Goal: Communication & Community: Answer question/provide support

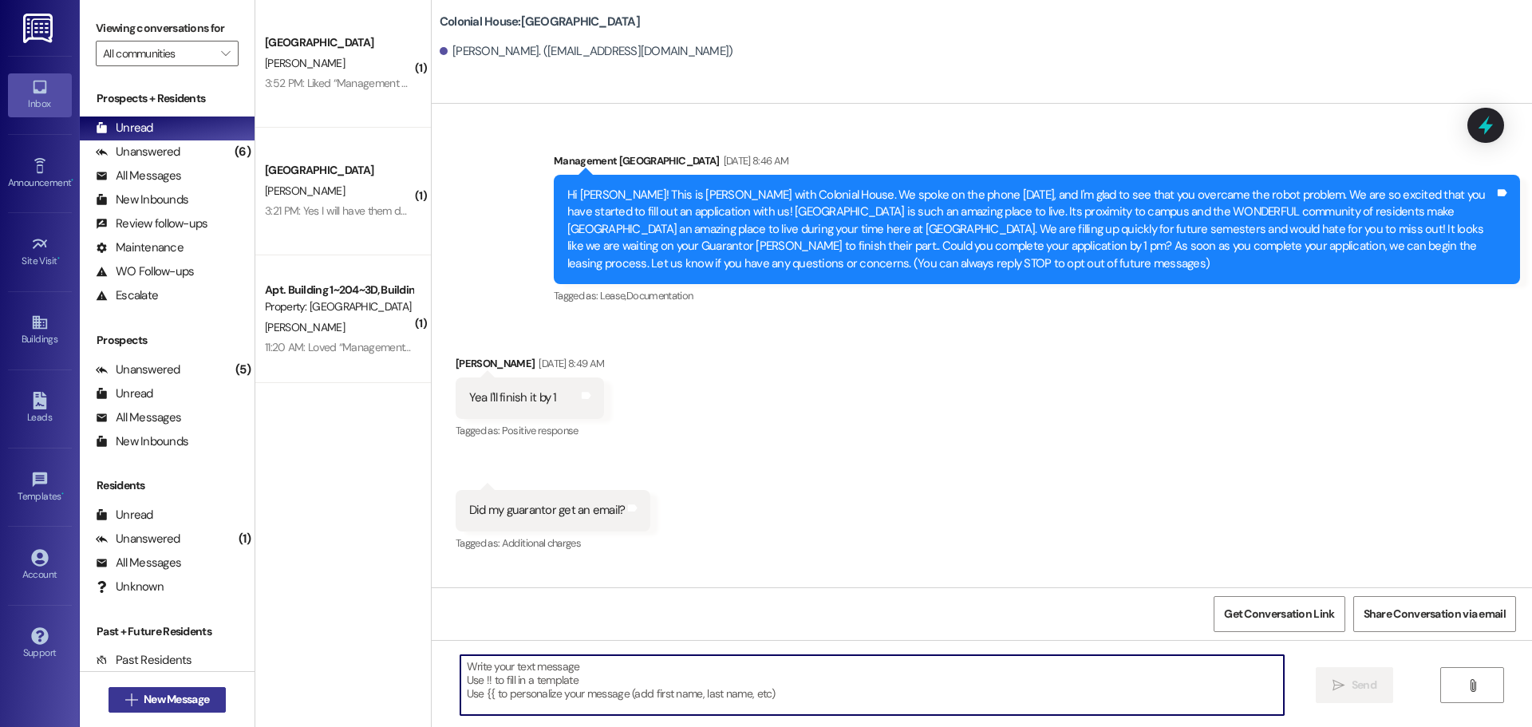
scroll to position [1055, 0]
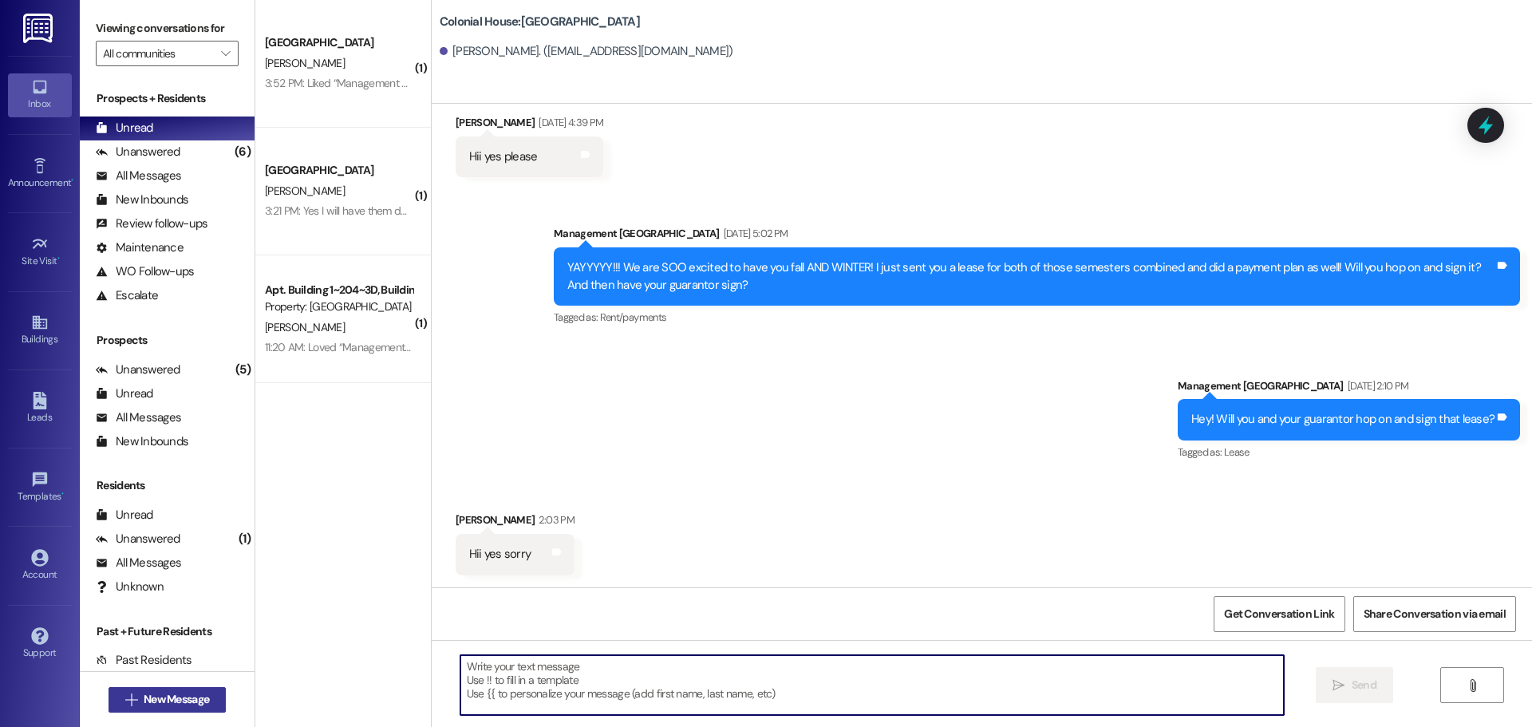
click at [185, 697] on span "New Message" at bounding box center [176, 699] width 65 height 17
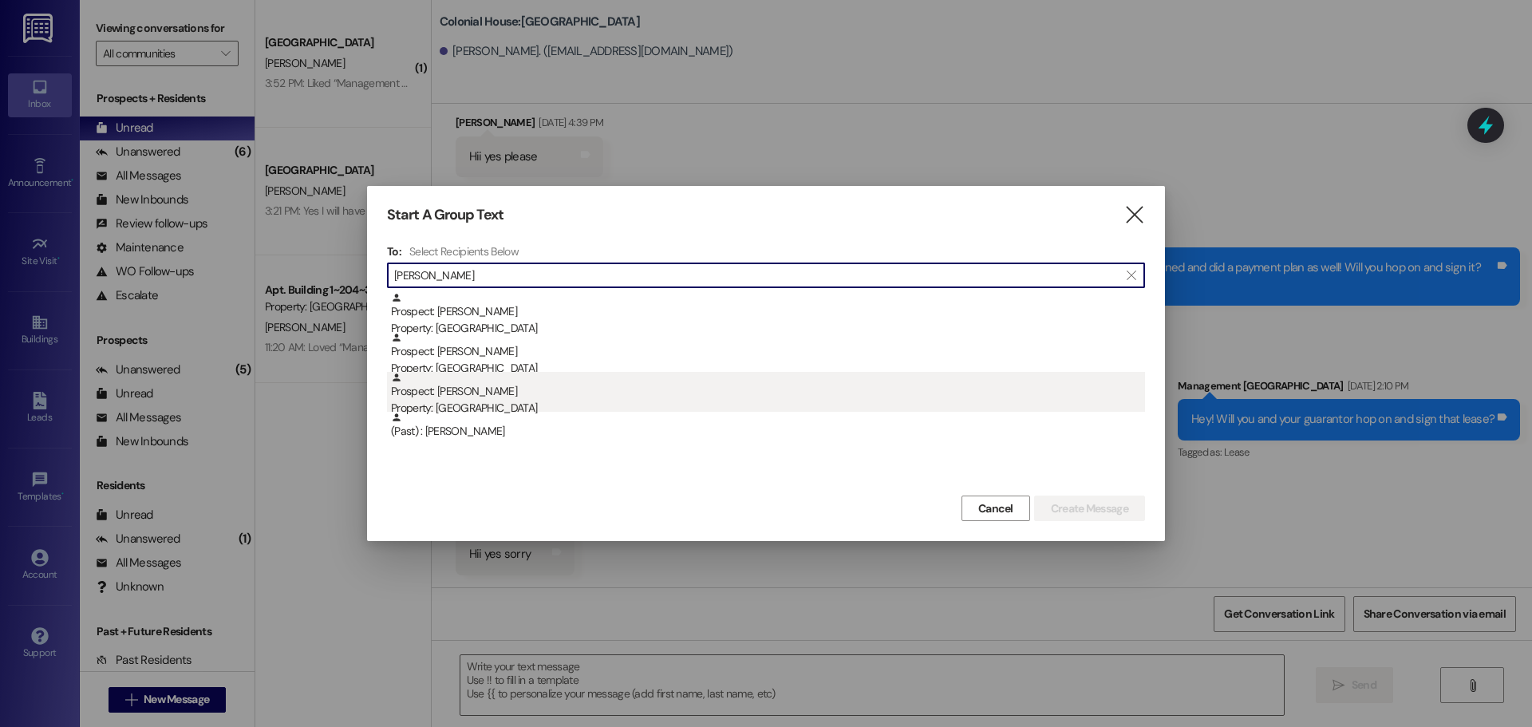
type input "[PERSON_NAME]"
click at [495, 385] on div "Prospect: [PERSON_NAME] Property: [GEOGRAPHIC_DATA]" at bounding box center [768, 394] width 754 height 45
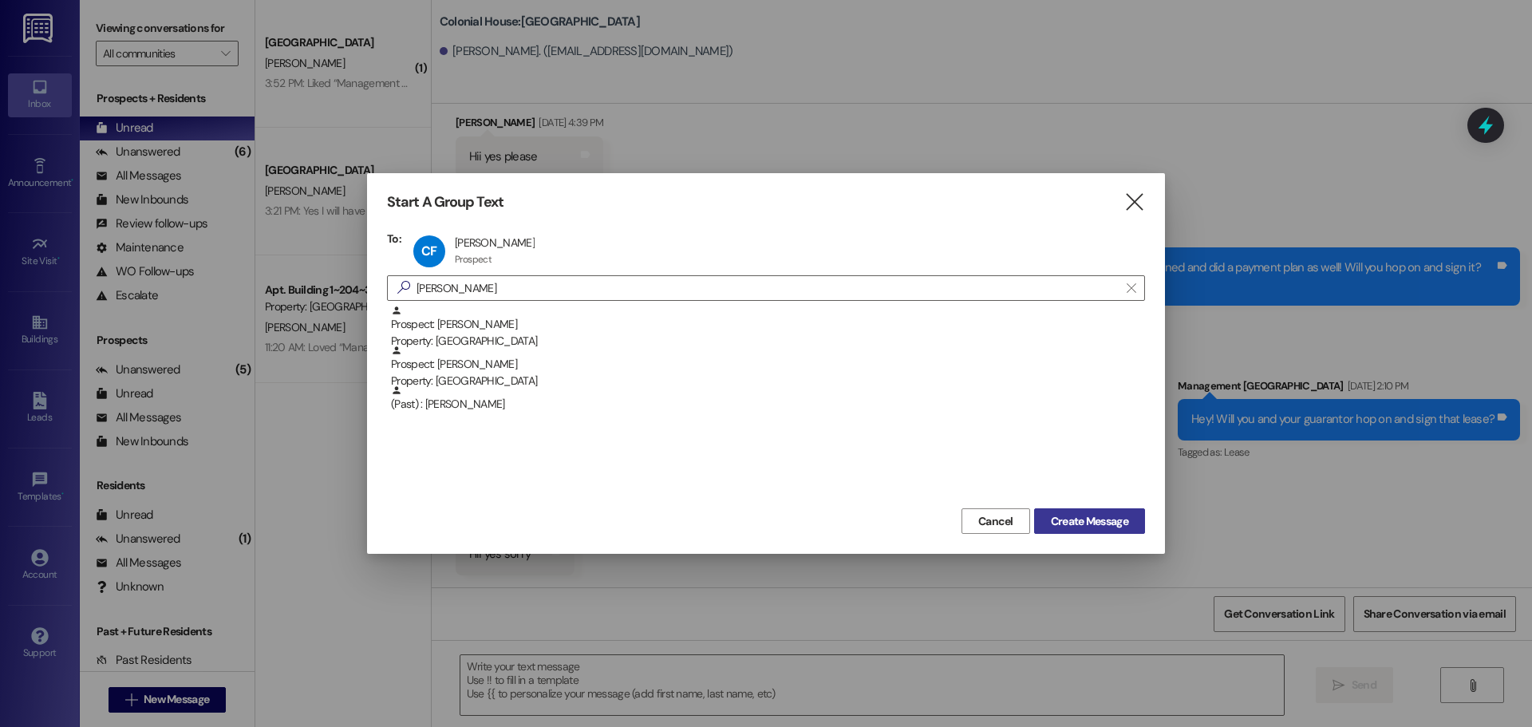
click at [1078, 527] on span "Create Message" at bounding box center [1089, 521] width 77 height 17
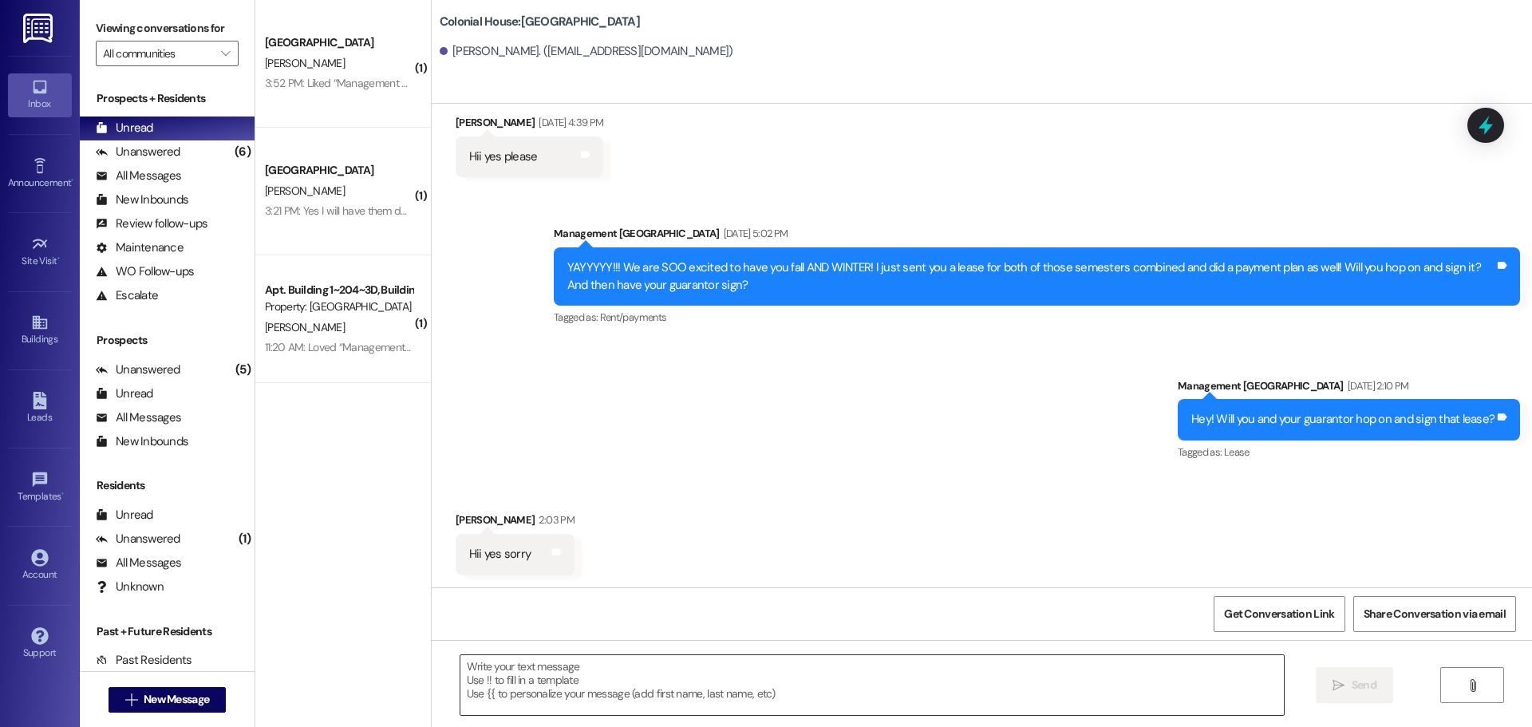
scroll to position [155, 0]
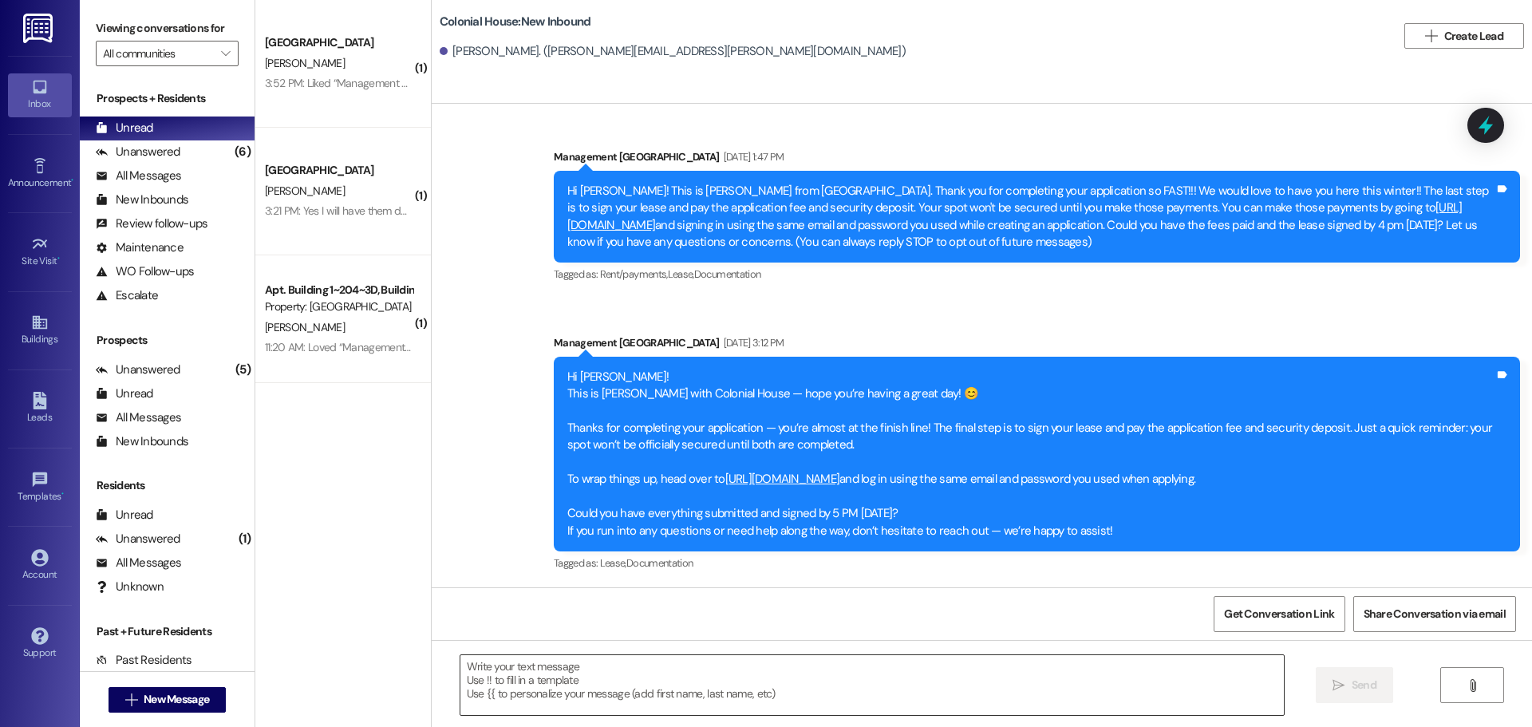
click at [527, 697] on textarea at bounding box center [871, 685] width 823 height 60
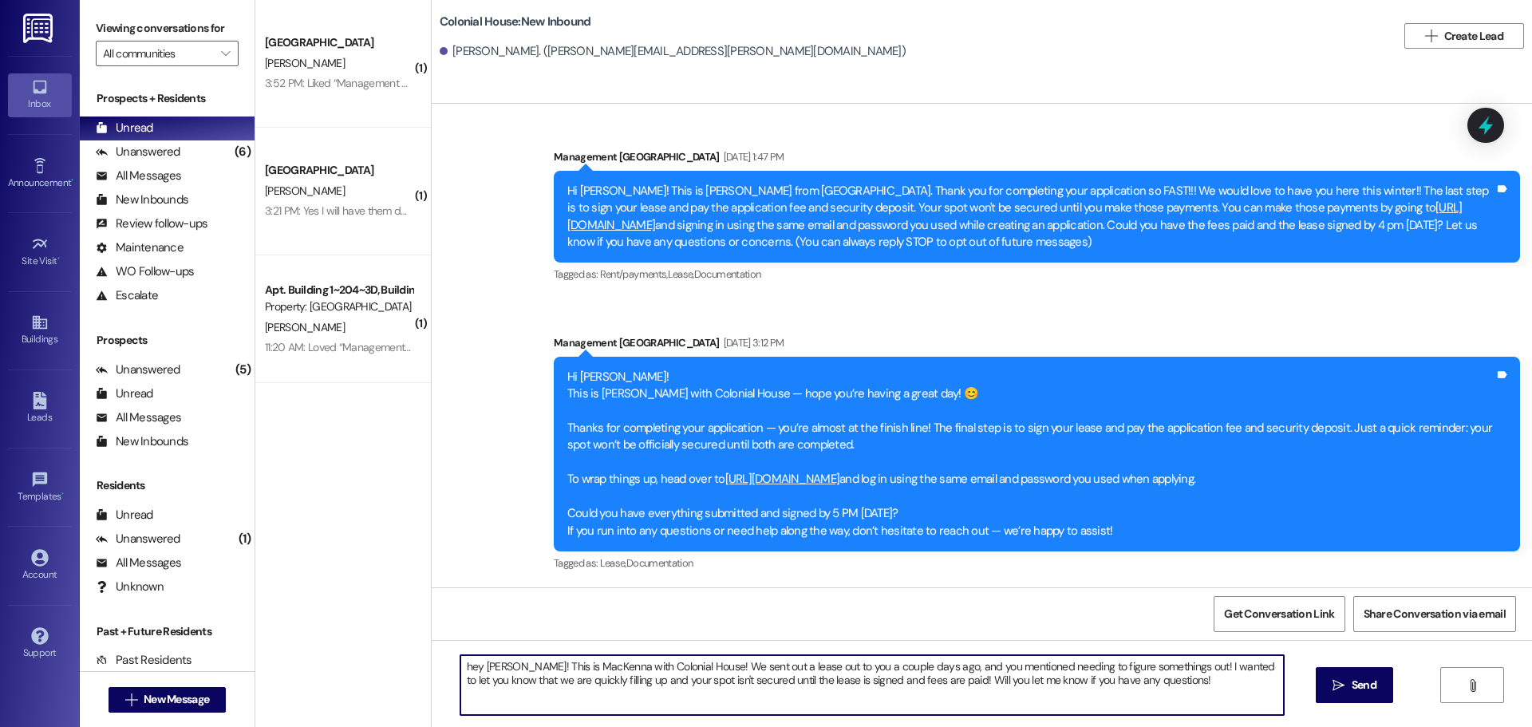
click at [652, 698] on textarea "hey [PERSON_NAME]! This is MacKenna with Colonial House! We sent out a lease ou…" at bounding box center [871, 685] width 823 height 60
type textarea "hey [PERSON_NAME]! This is MacKenna with Colonial House! We sent out a lease ou…"
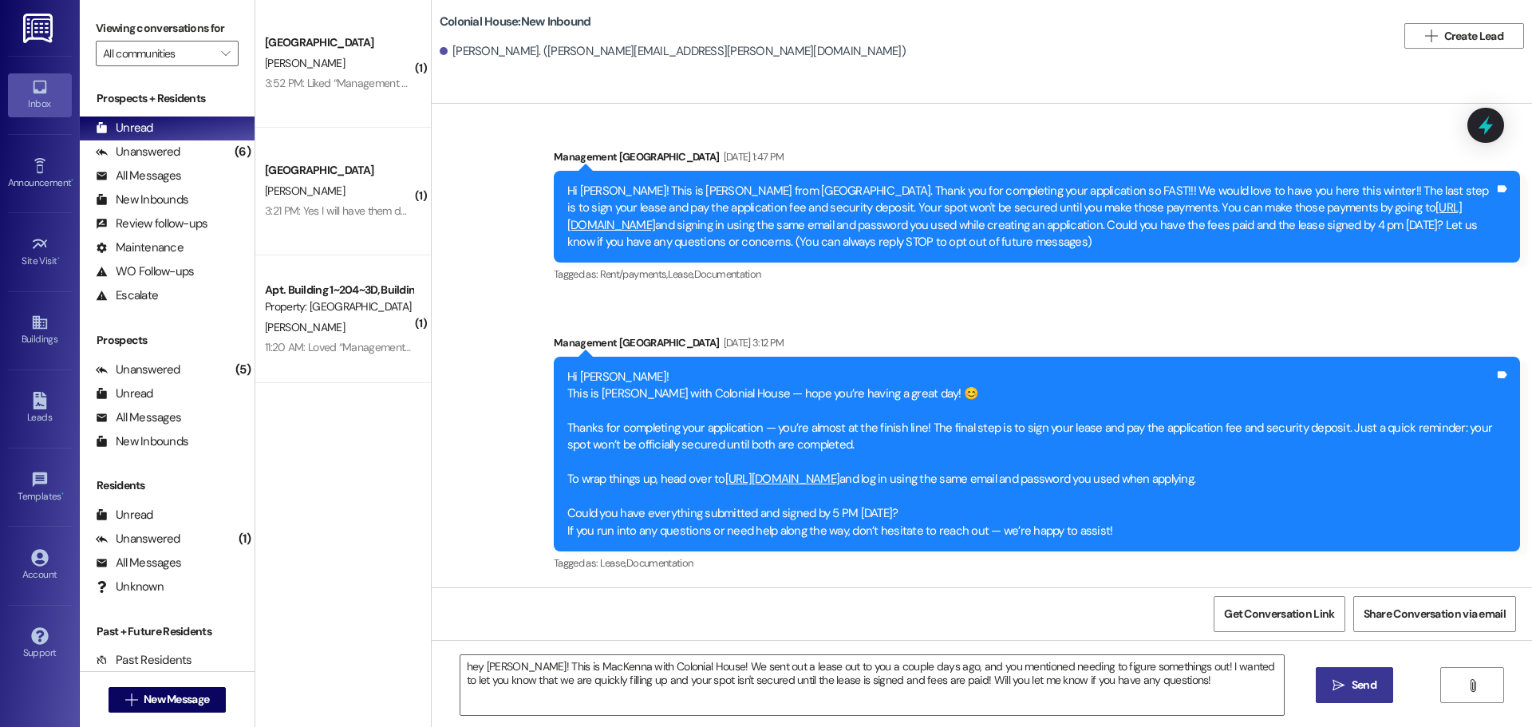
click at [1339, 694] on button " Send" at bounding box center [1354, 685] width 77 height 36
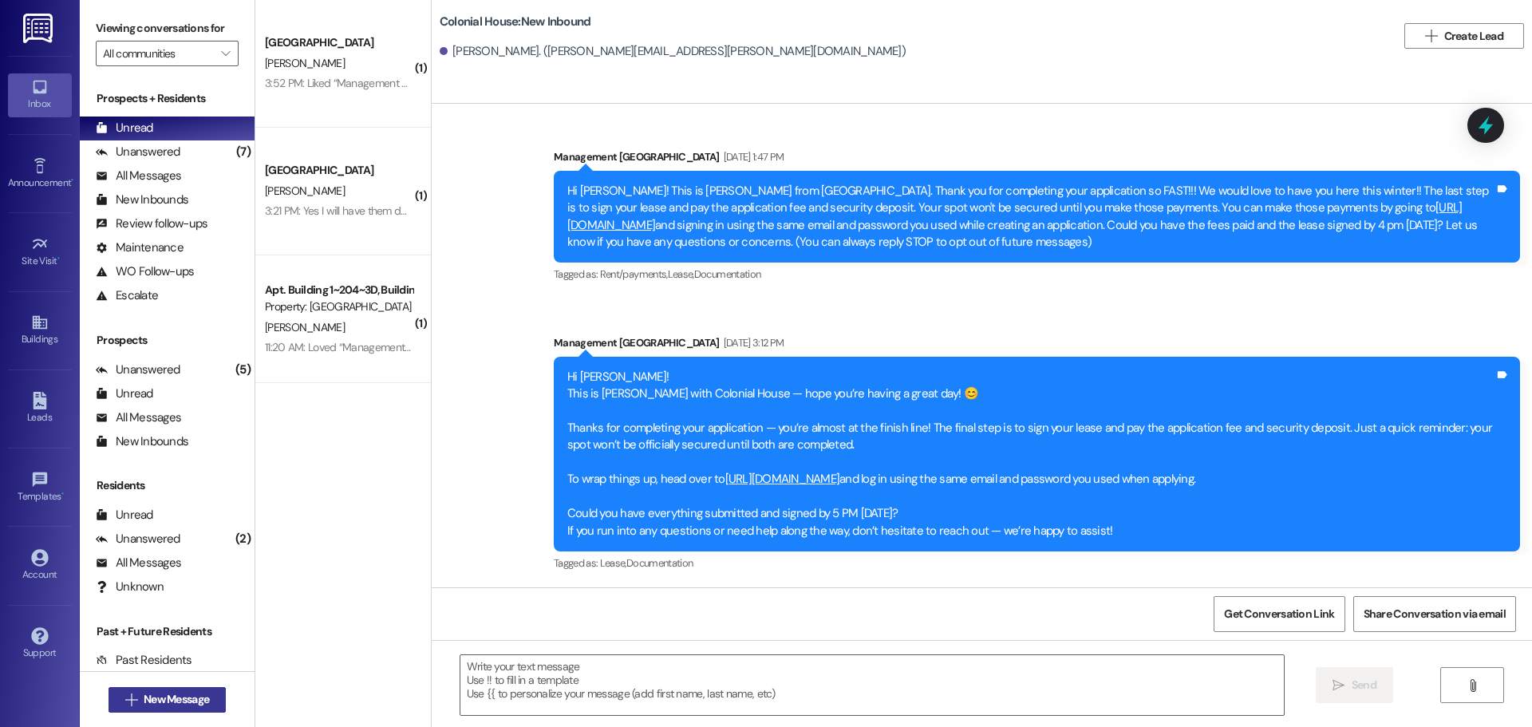
click at [176, 689] on button " New Message" at bounding box center [168, 700] width 118 height 26
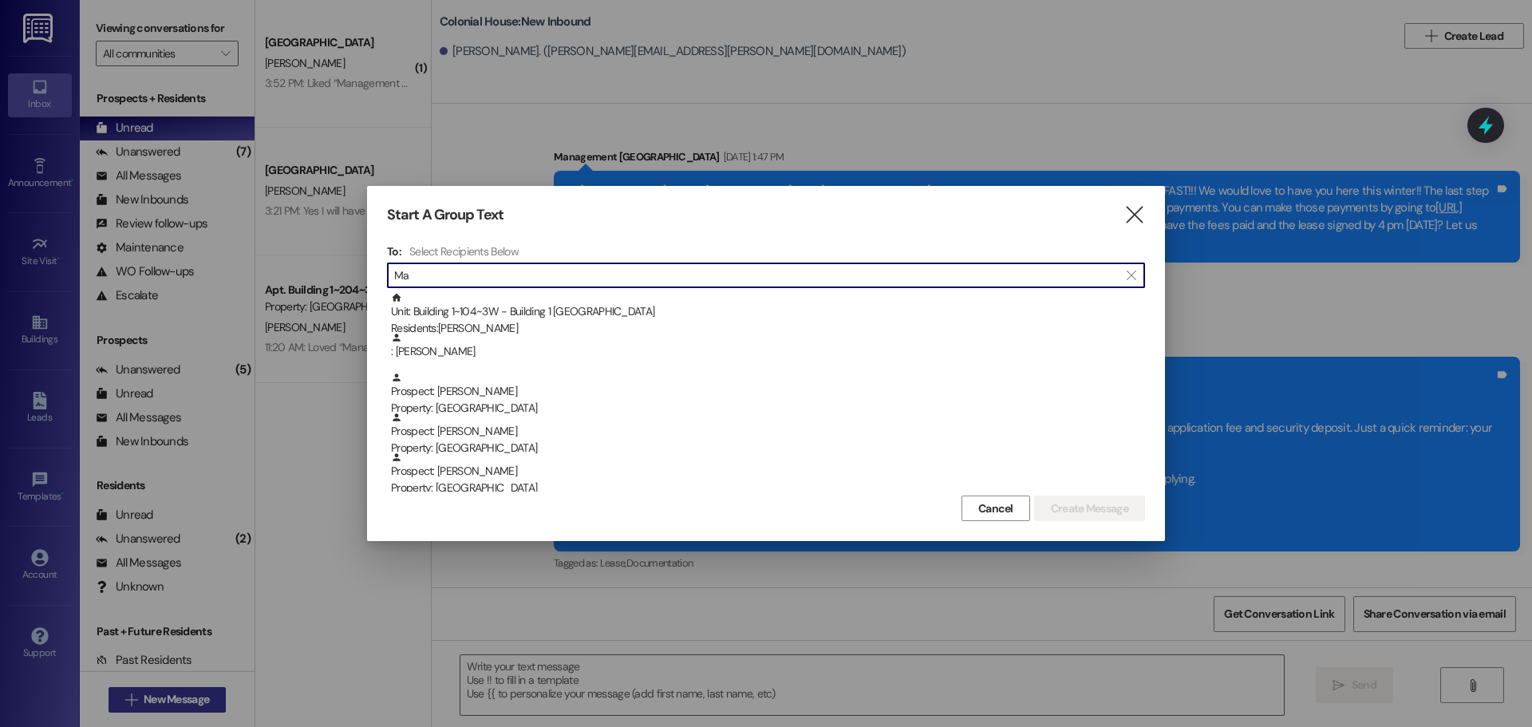
type input "M"
type input "p"
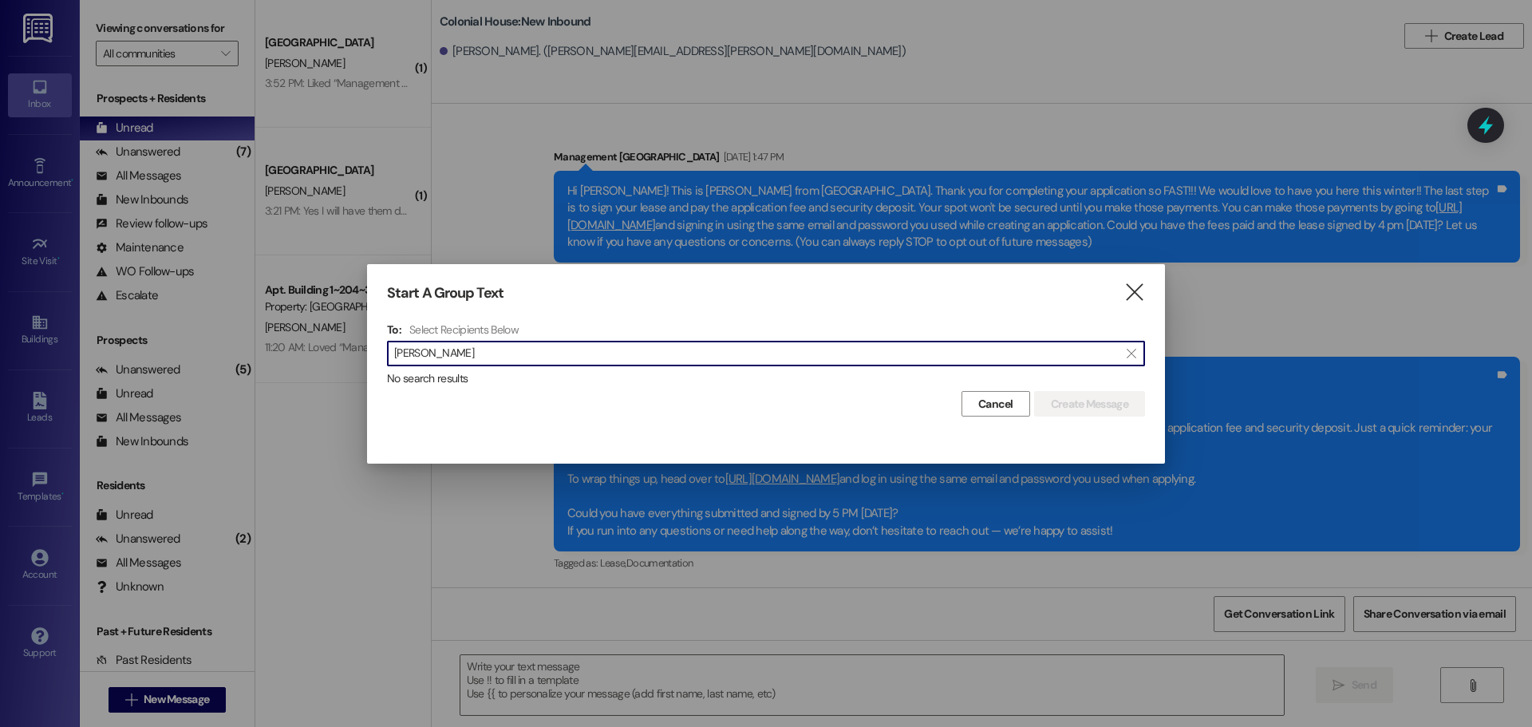
click at [649, 360] on input "[PERSON_NAME]" at bounding box center [756, 353] width 724 height 22
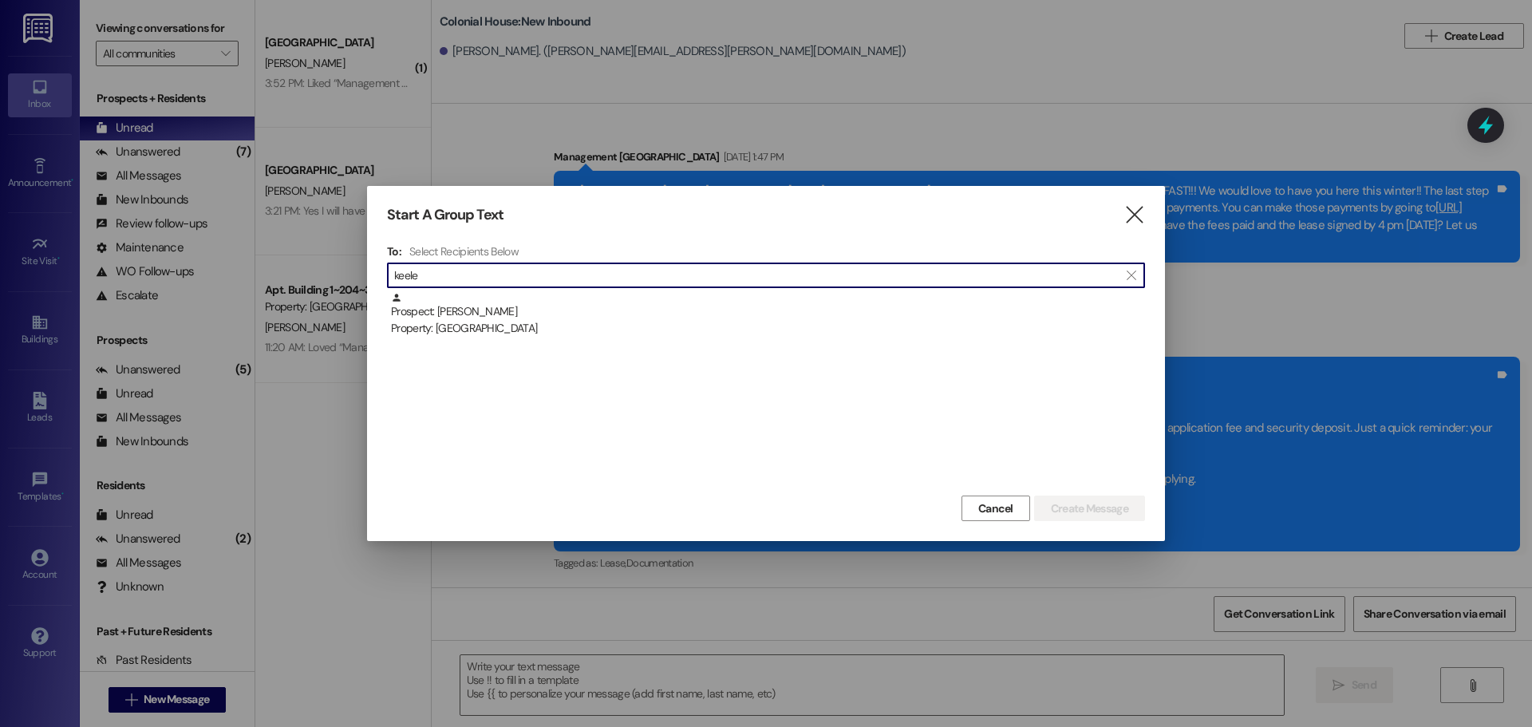
type input "keele"
click at [649, 339] on div "Prospect: [PERSON_NAME] Property: [GEOGRAPHIC_DATA]" at bounding box center [766, 391] width 758 height 199
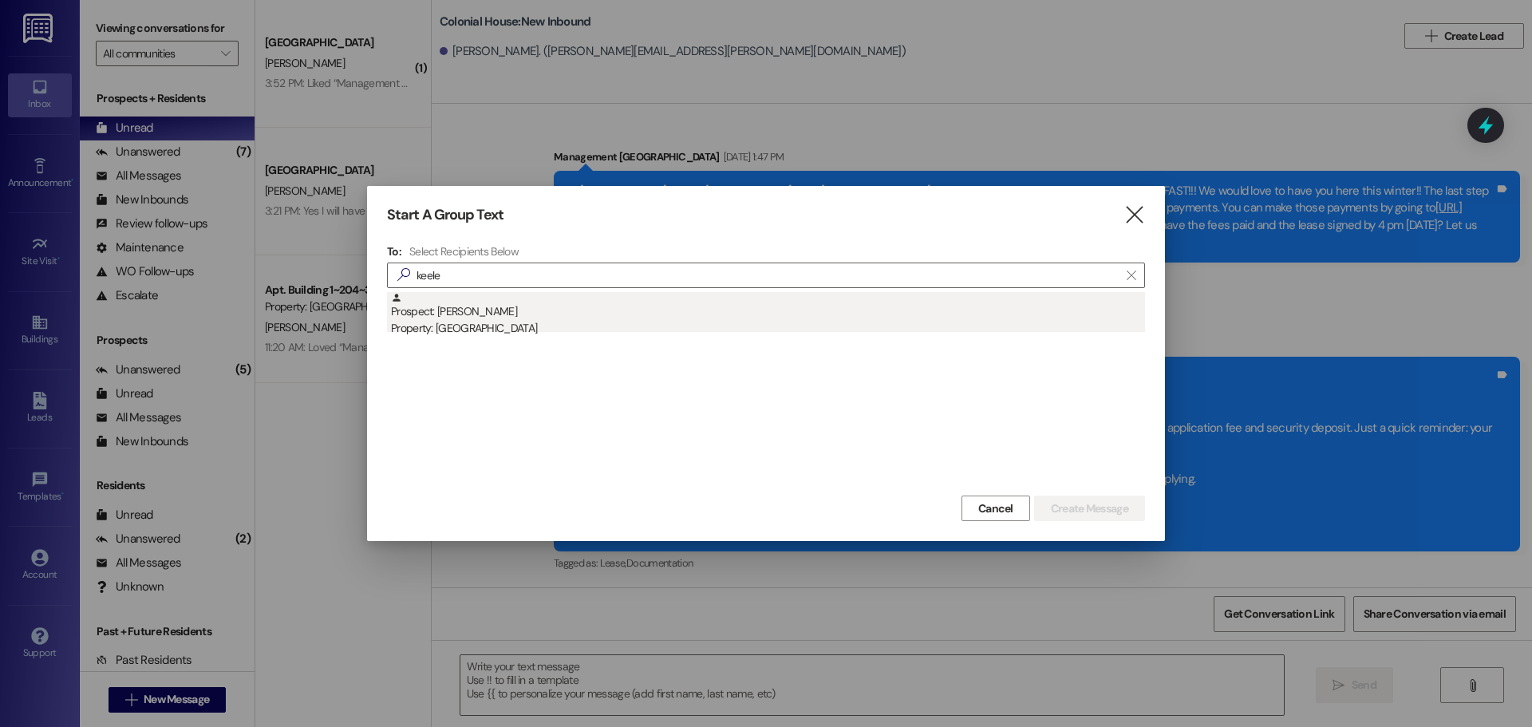
click at [649, 325] on div "Property: [GEOGRAPHIC_DATA]" at bounding box center [768, 328] width 754 height 17
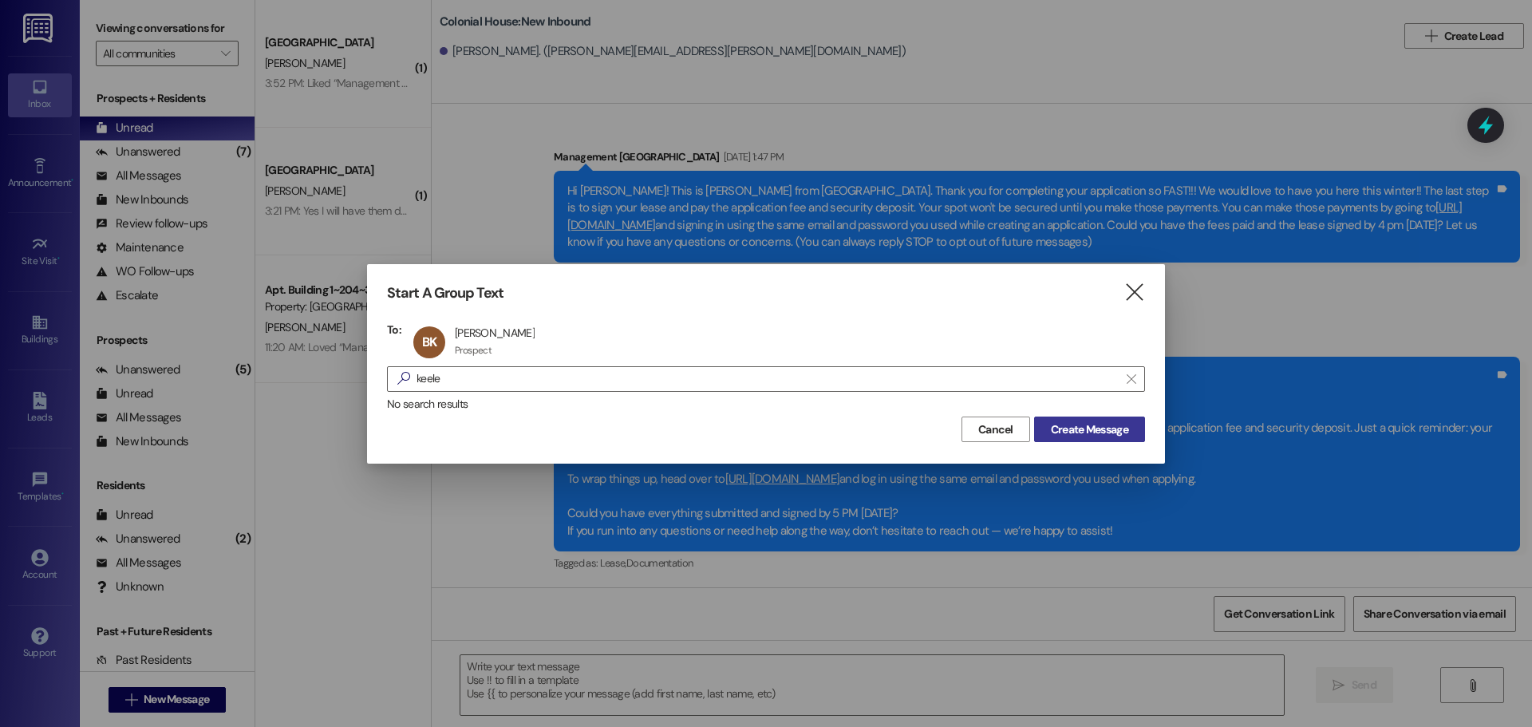
click at [1095, 436] on span "Create Message" at bounding box center [1089, 429] width 77 height 17
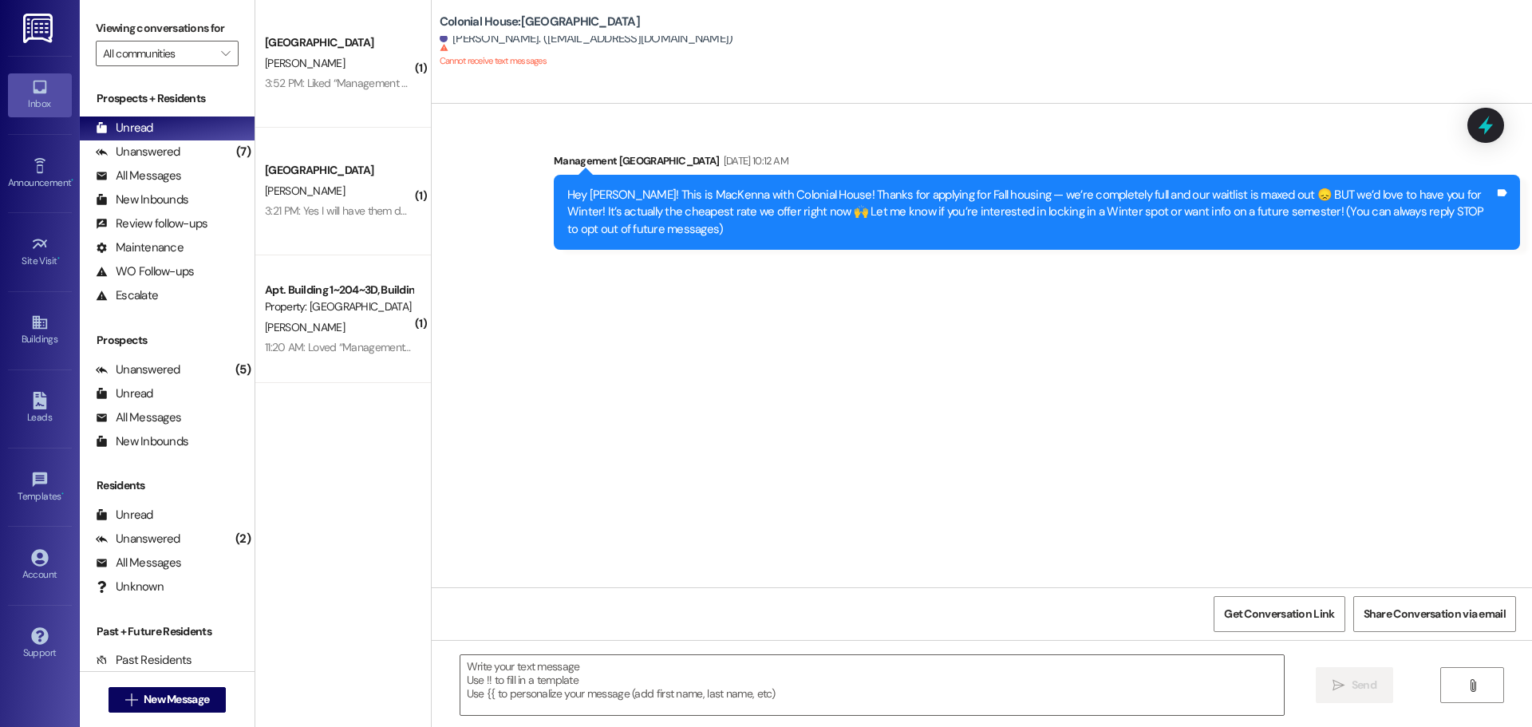
scroll to position [0, 0]
